Goal: Task Accomplishment & Management: Complete application form

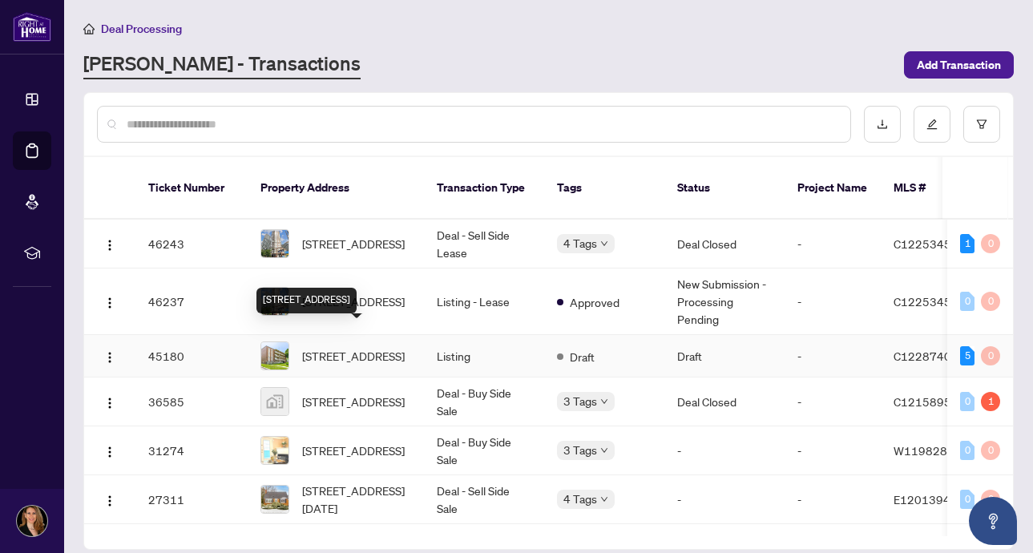
click at [383, 347] on span "[STREET_ADDRESS]" at bounding box center [353, 356] width 103 height 18
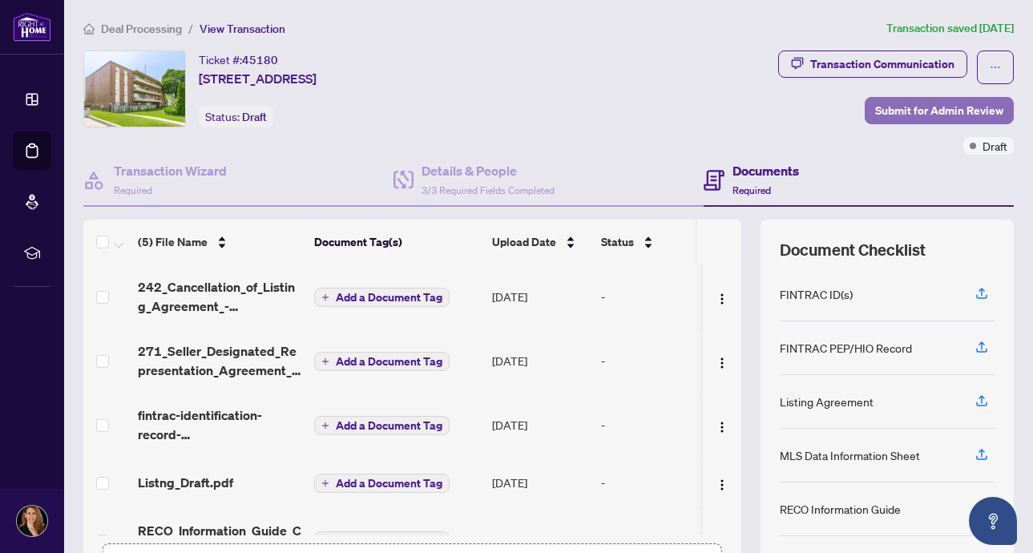
click at [978, 108] on span "Submit for Admin Review" at bounding box center [940, 111] width 128 height 26
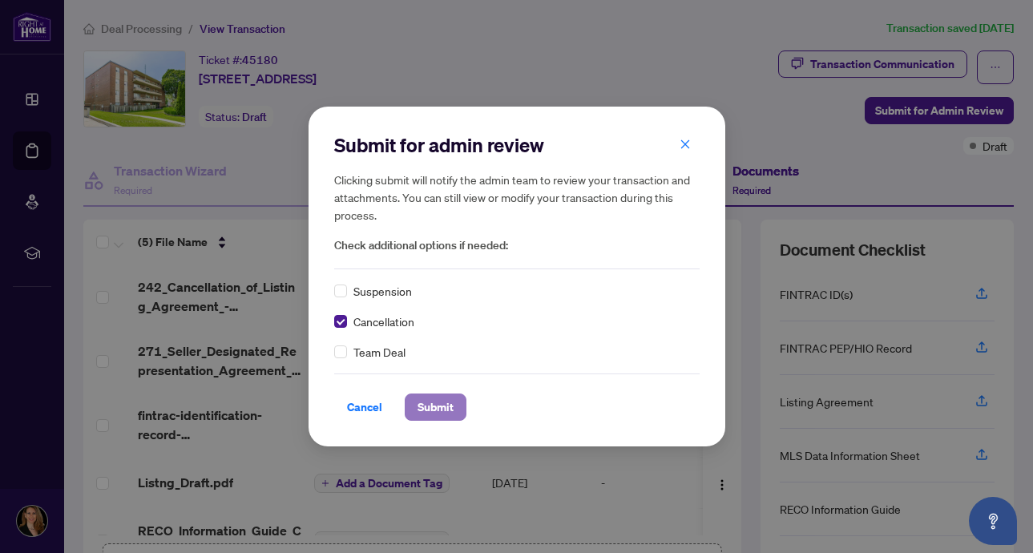
click at [441, 409] on span "Submit" at bounding box center [436, 407] width 36 height 26
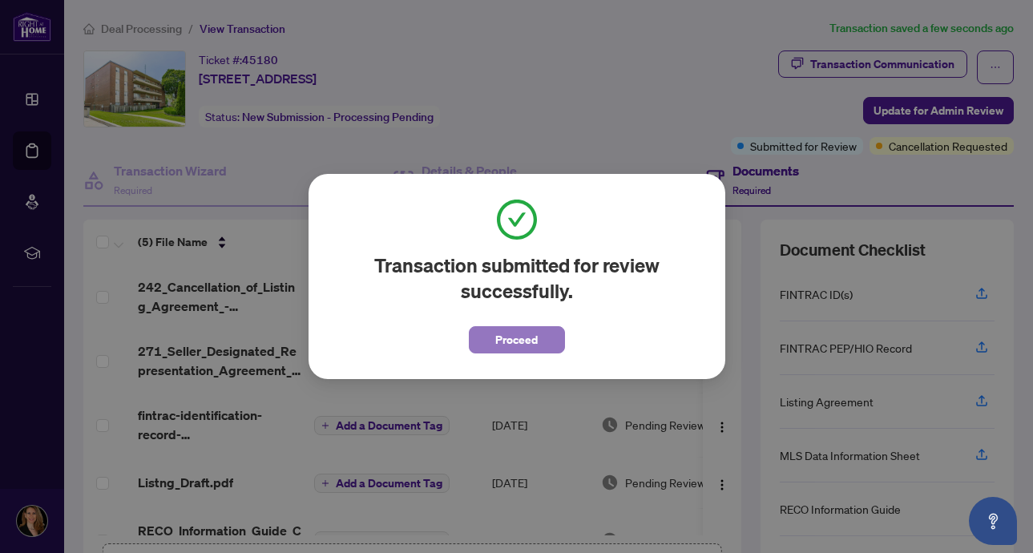
click at [540, 346] on button "Proceed" at bounding box center [517, 339] width 96 height 27
